Goal: Task Accomplishment & Management: Manage account settings

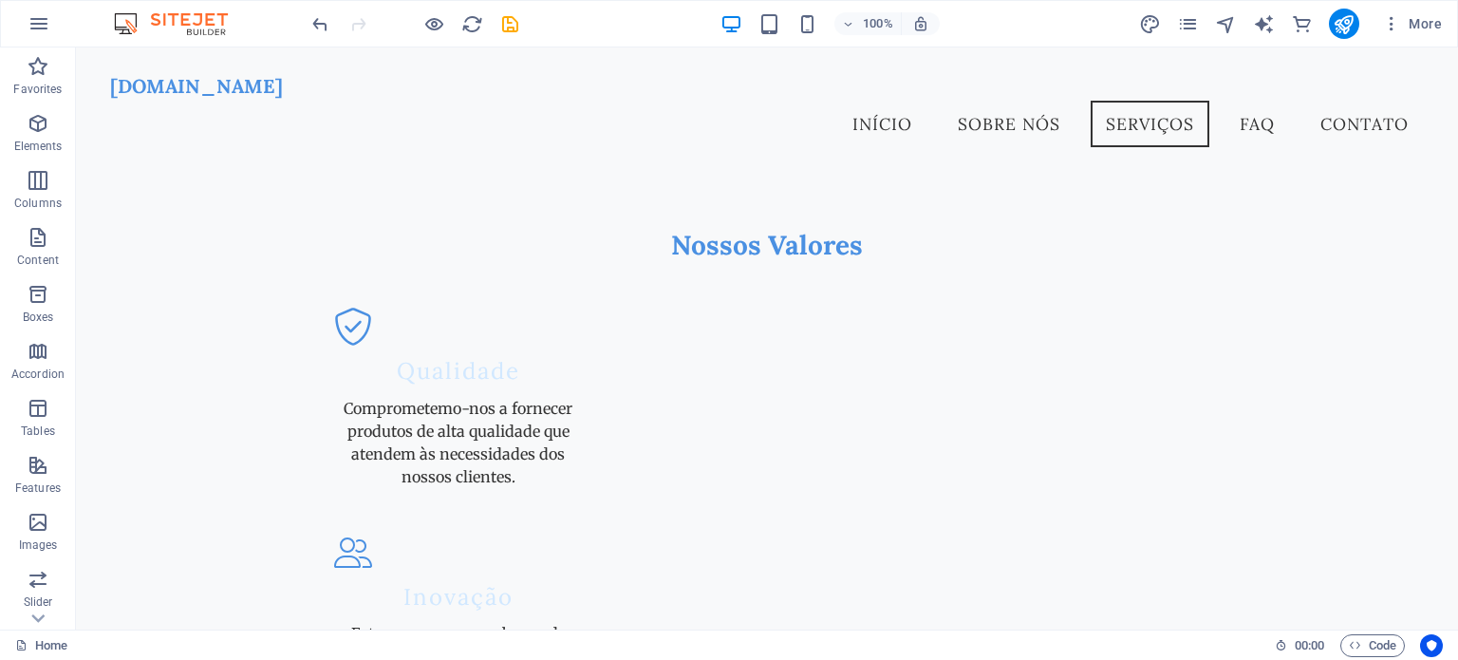
scroll to position [1679, 0]
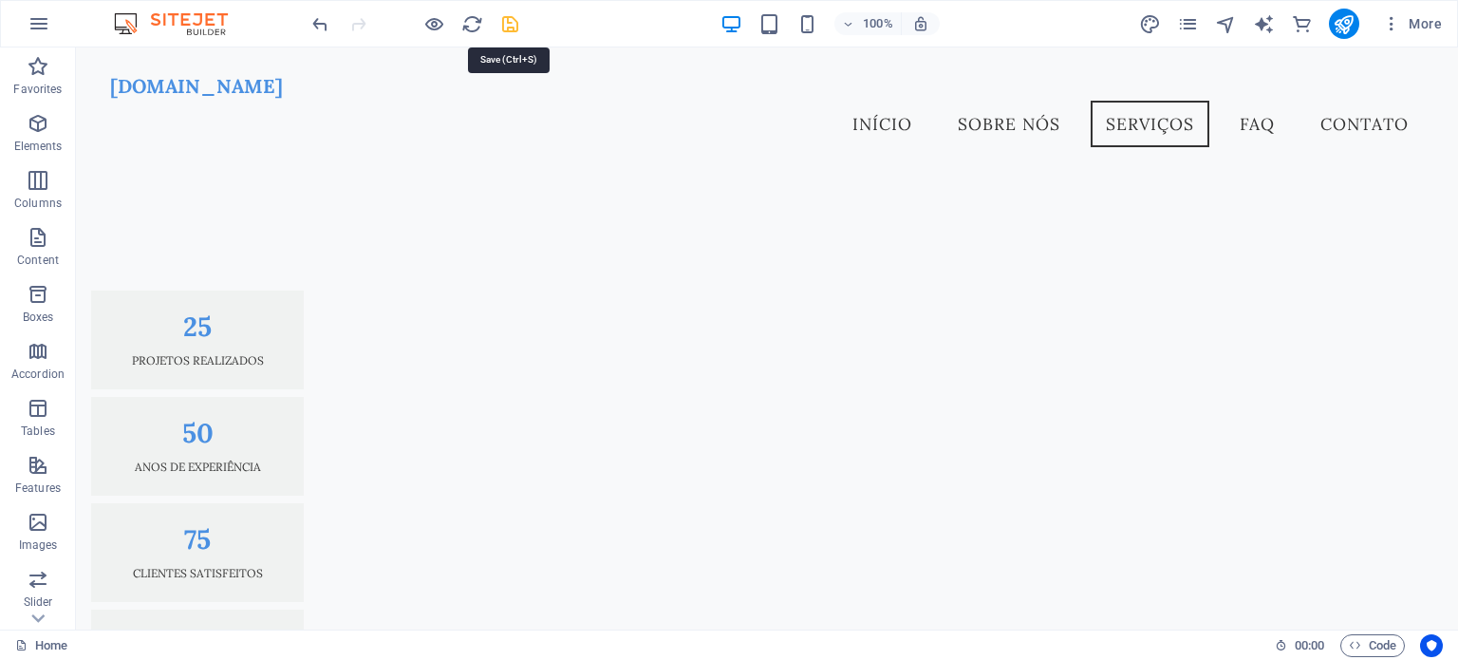
click at [515, 23] on icon "save" at bounding box center [510, 24] width 22 height 22
checkbox input "false"
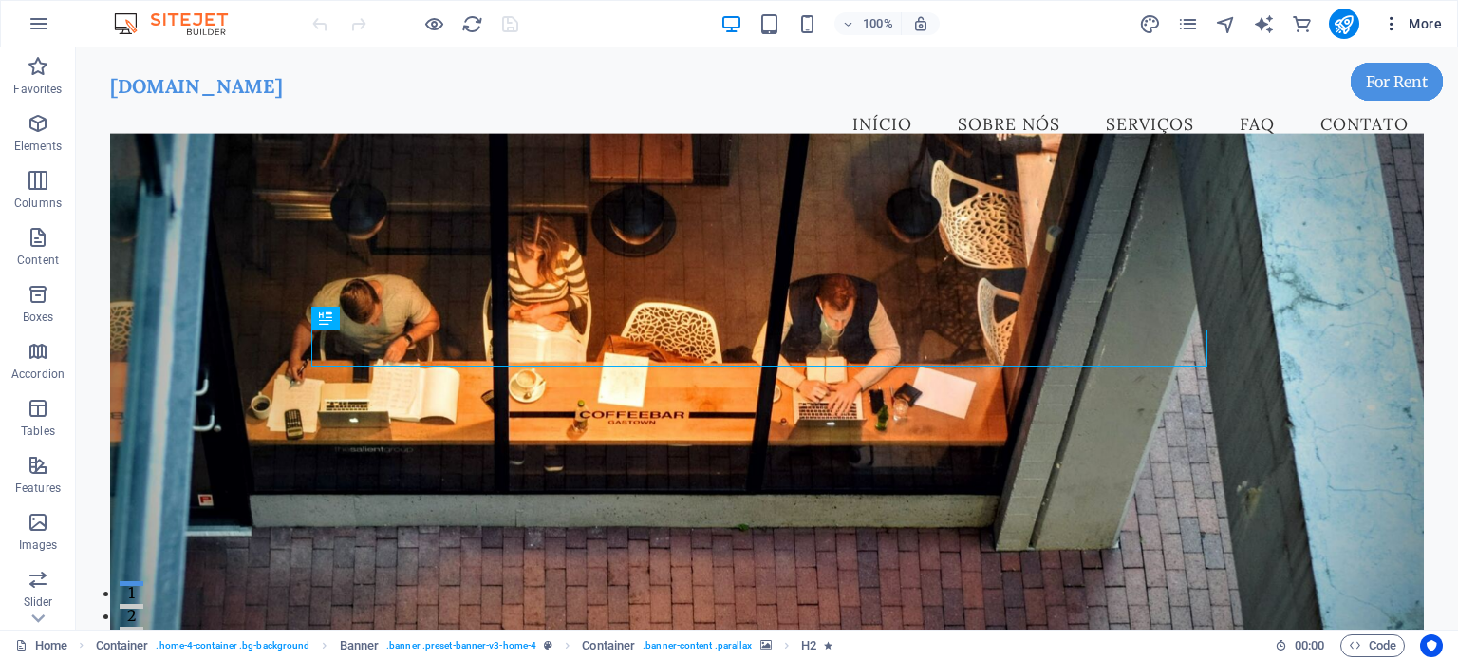
click at [1424, 23] on span "More" at bounding box center [1412, 23] width 60 height 19
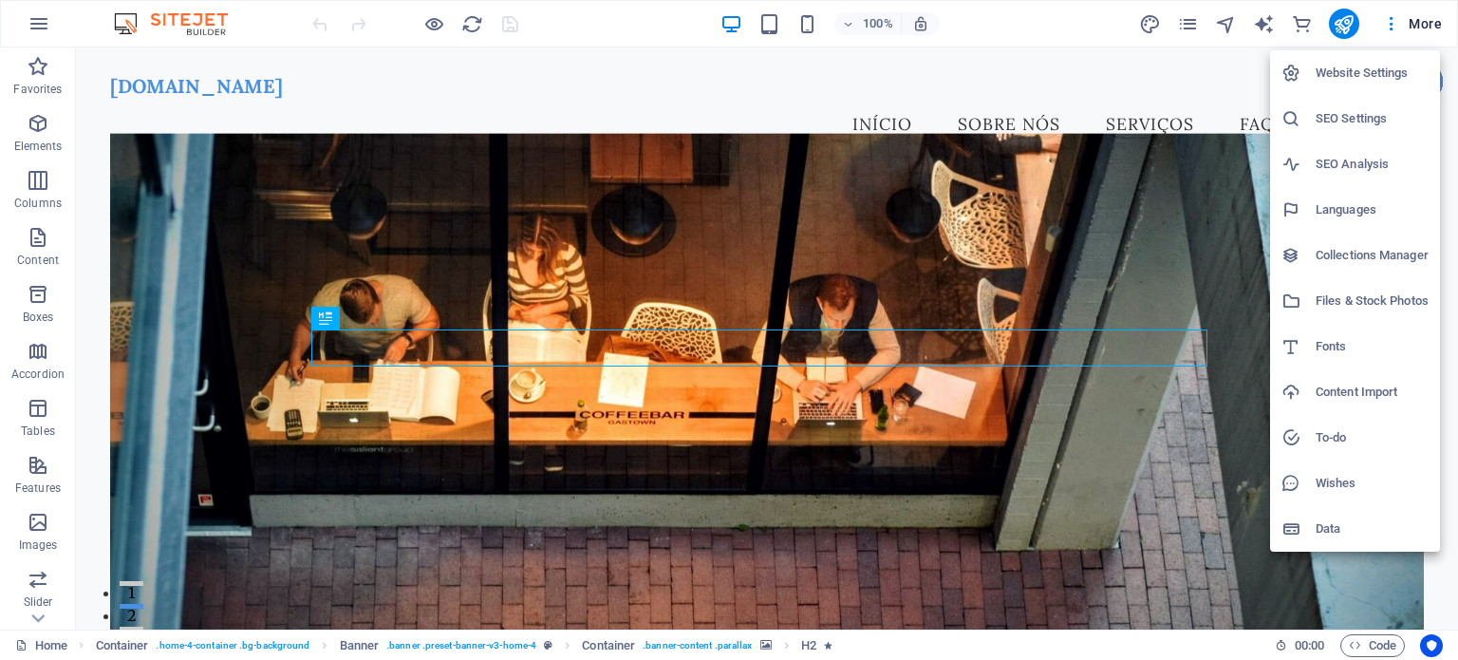
click at [1348, 201] on h6 "Languages" at bounding box center [1372, 209] width 113 height 23
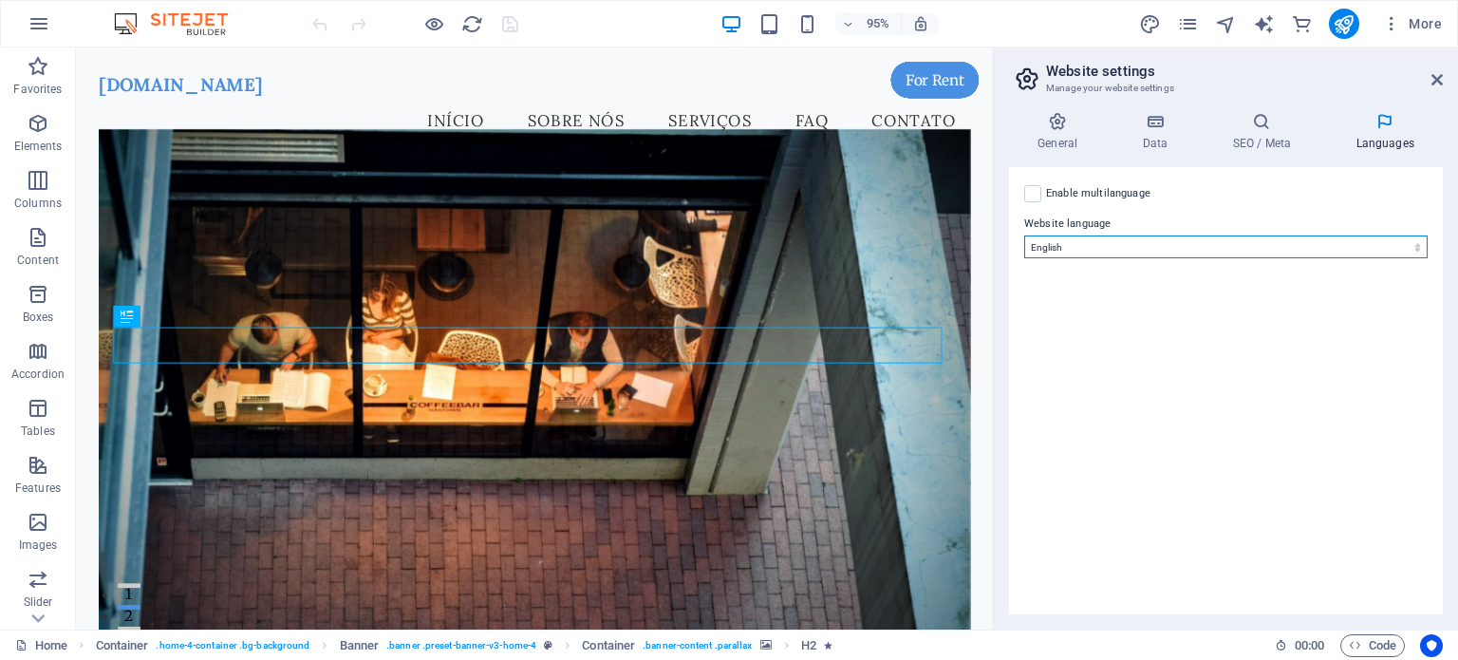
click at [1413, 243] on select "Abkhazian Afar Afrikaans Akan Albanian Amharic Arabic Aragonese Armenian Assame…" at bounding box center [1226, 246] width 404 height 23
select select "128"
click at [1024, 235] on select "Abkhazian Afar Afrikaans Akan Albanian Amharic Arabic Aragonese Armenian Assame…" at bounding box center [1226, 246] width 404 height 23
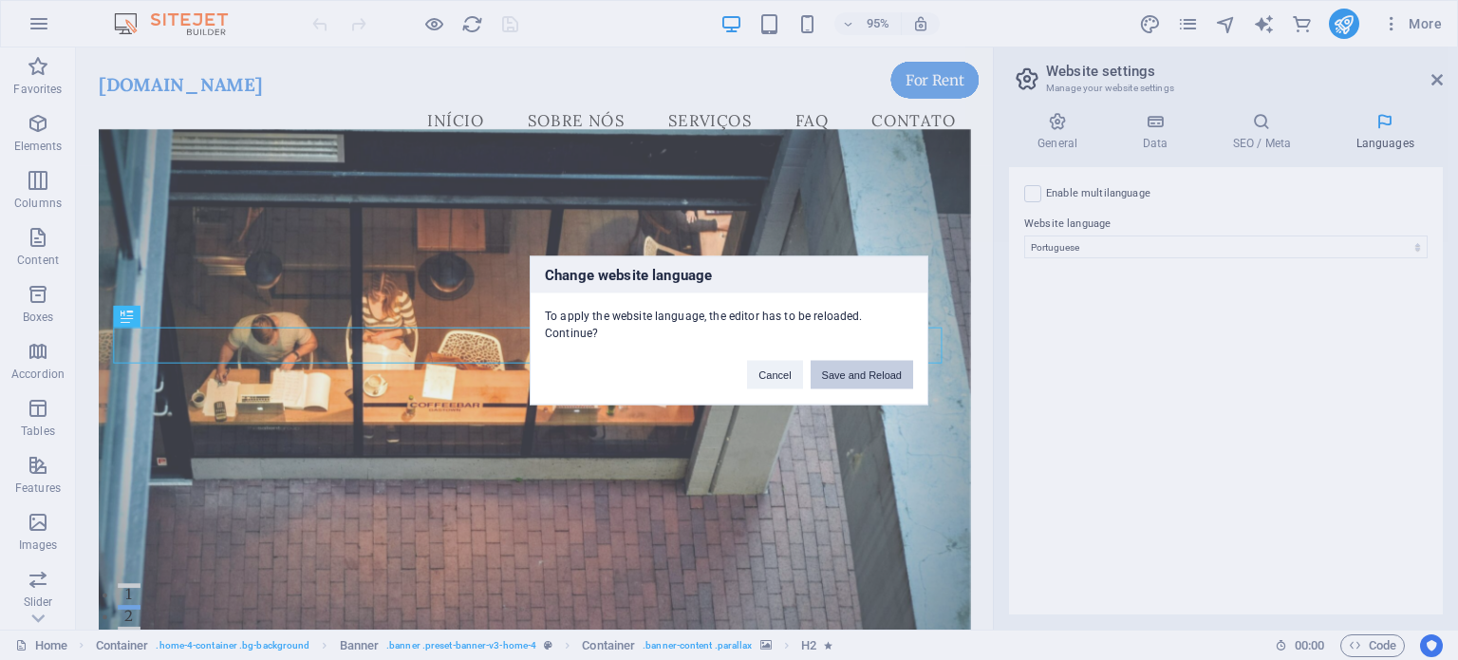
click at [845, 361] on button "Save and Reload" at bounding box center [862, 374] width 103 height 28
checkbox input "false"
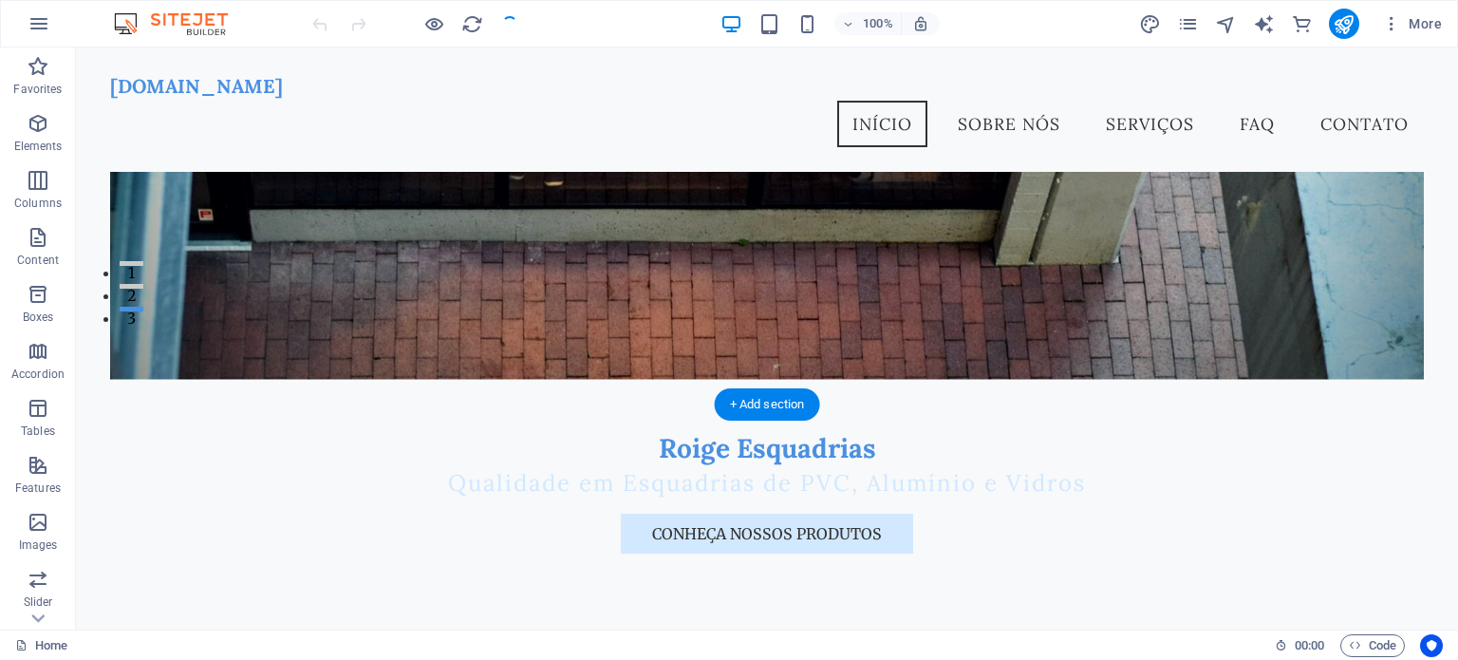
scroll to position [158, 0]
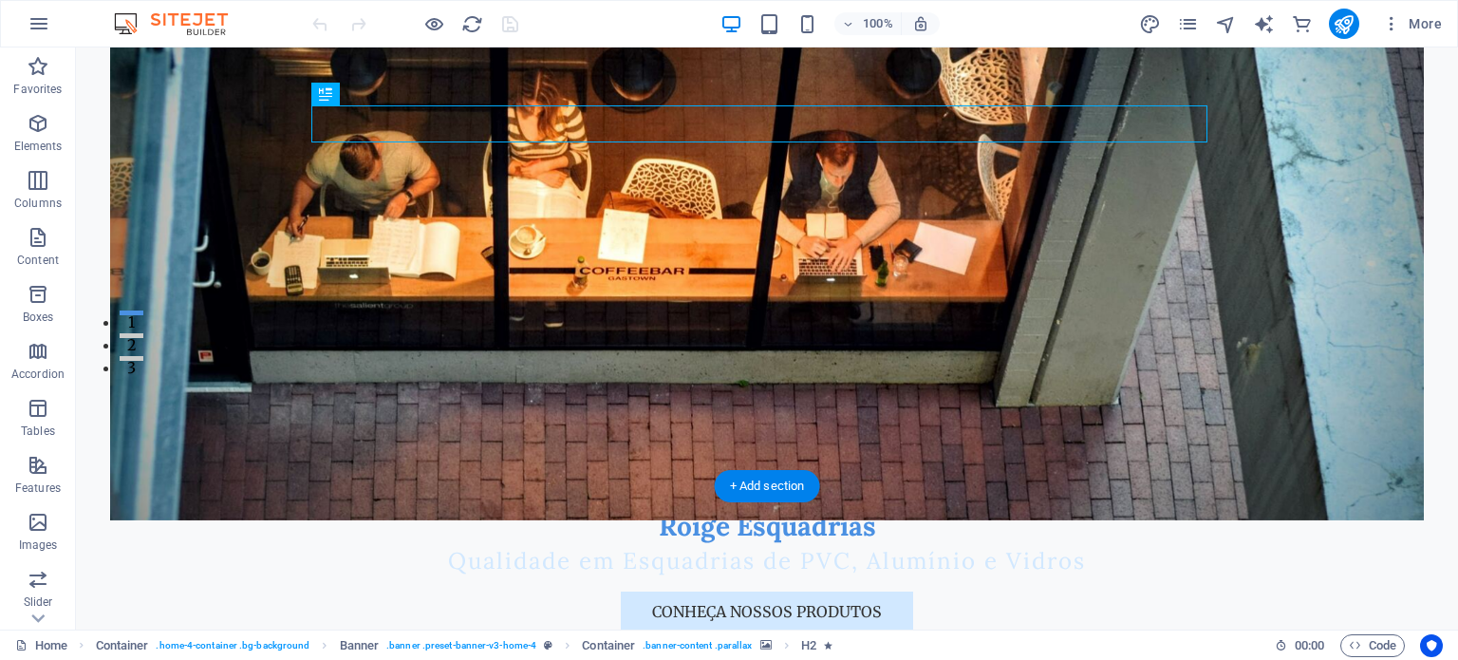
scroll to position [316, 0]
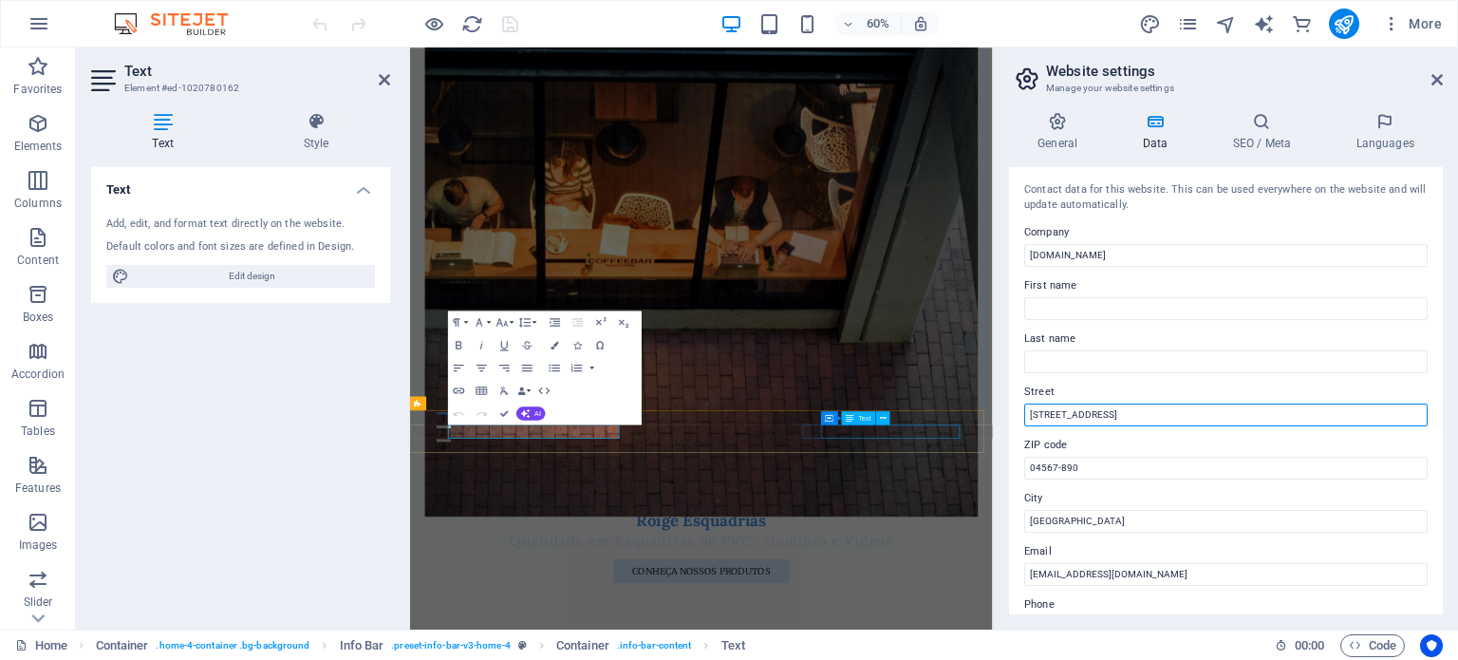
drag, startPoint x: 1536, startPoint y: 457, endPoint x: 1297, endPoint y: 675, distance: 323.9
click at [1128, 415] on input "[STREET_ADDRESS]" at bounding box center [1226, 415] width 404 height 23
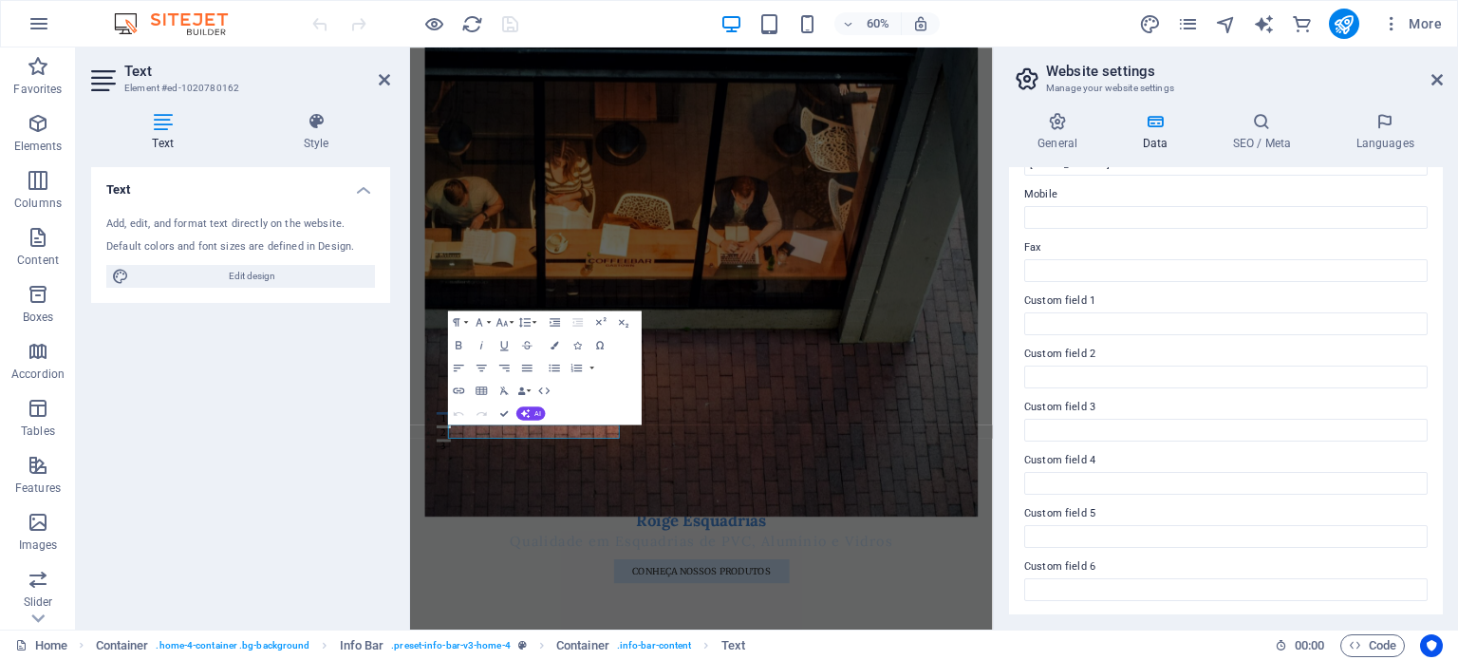
scroll to position [0, 0]
